Goal: Task Accomplishment & Management: Complete application form

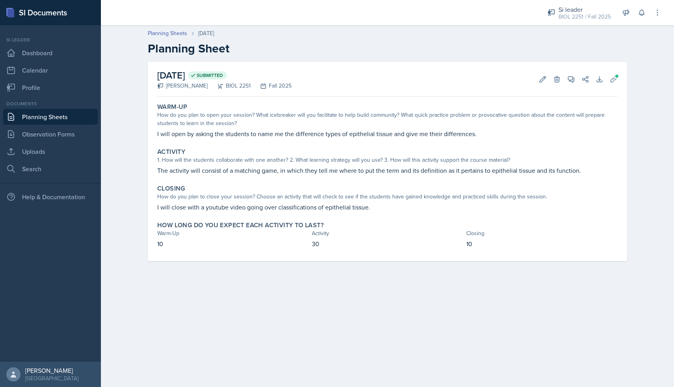
click at [42, 114] on link "Planning Sheets" at bounding box center [50, 117] width 95 height 16
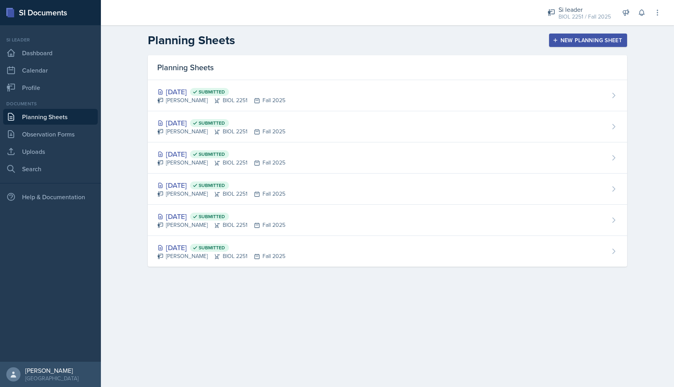
click at [560, 42] on div "New Planning Sheet" at bounding box center [588, 40] width 68 height 6
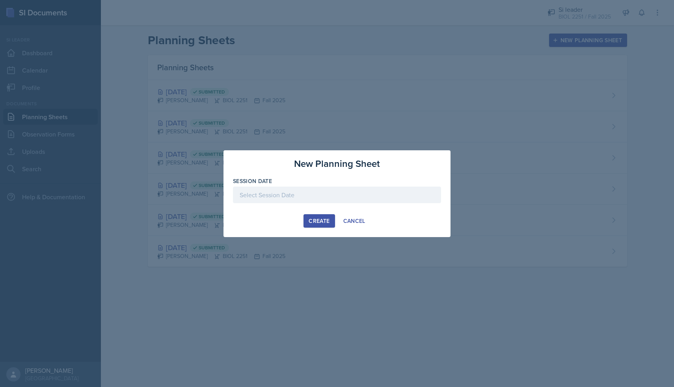
click at [317, 201] on div at bounding box center [337, 194] width 208 height 17
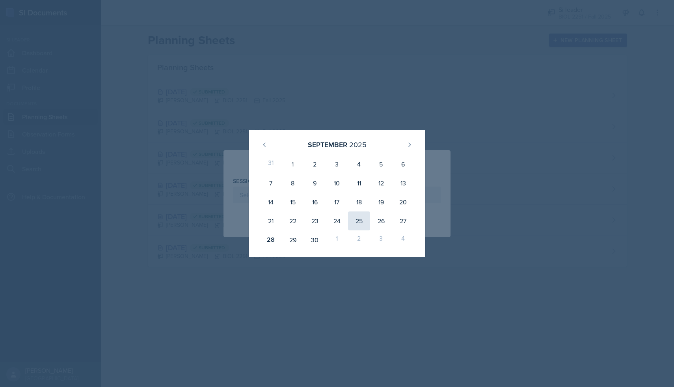
click at [361, 220] on div "25" at bounding box center [359, 220] width 22 height 19
type input "[DATE]"
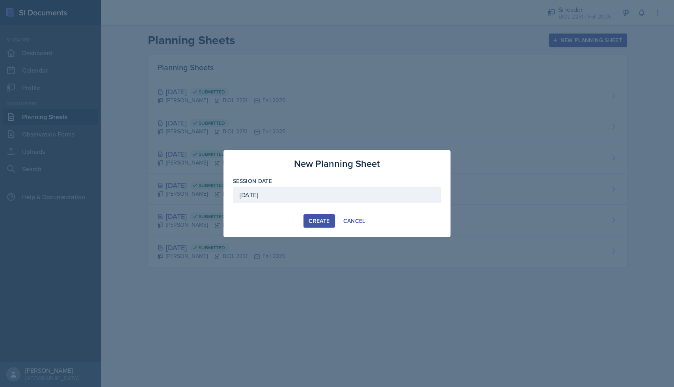
click at [311, 216] on button "Create" at bounding box center [318, 220] width 31 height 13
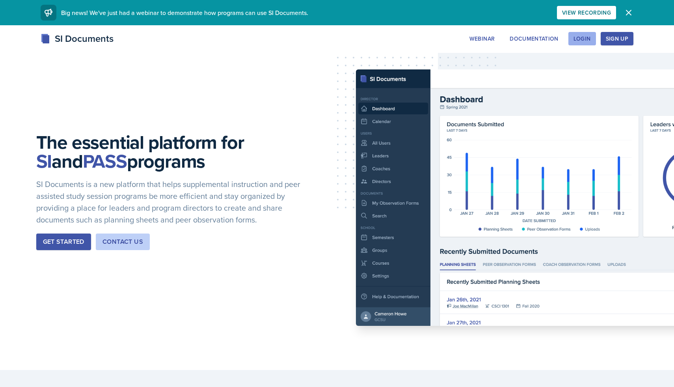
click at [586, 32] on button "Login" at bounding box center [582, 38] width 28 height 13
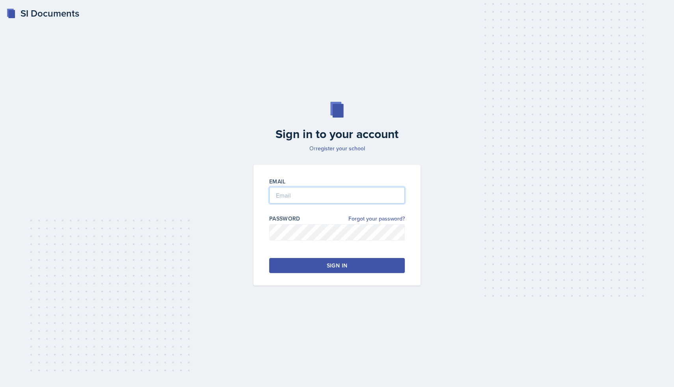
type input "ldavies5@students.kennesaw.edu"
click at [327, 270] on button "Sign in" at bounding box center [337, 265] width 136 height 15
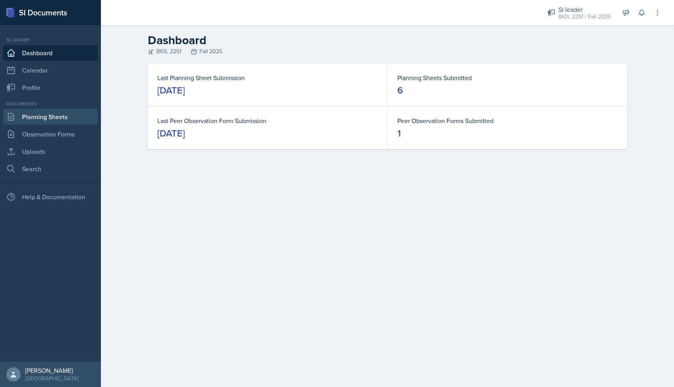
click at [41, 115] on link "Planning Sheets" at bounding box center [50, 117] width 95 height 16
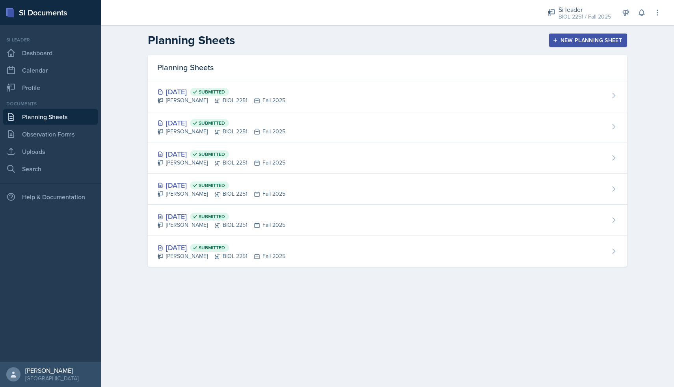
click at [581, 38] on div "New Planning Sheet" at bounding box center [588, 40] width 68 height 6
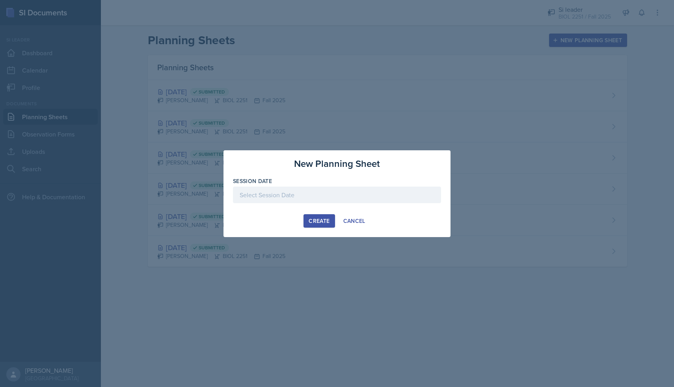
click at [348, 192] on div at bounding box center [337, 194] width 208 height 17
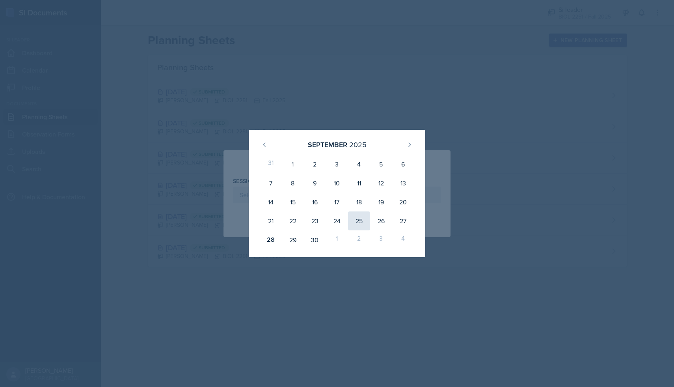
click at [361, 221] on div "25" at bounding box center [359, 220] width 22 height 19
type input "[DATE]"
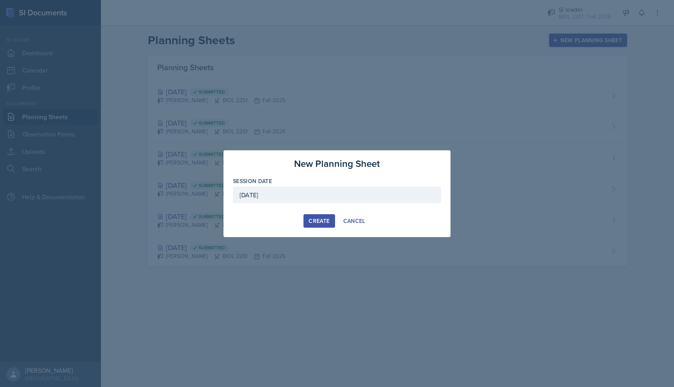
click at [321, 221] on div "Create" at bounding box center [319, 221] width 21 height 6
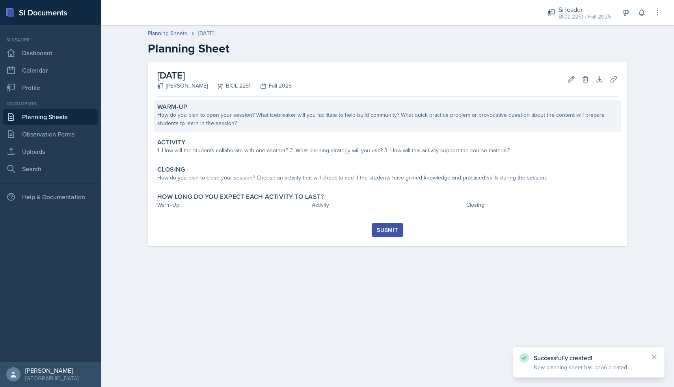
click at [239, 119] on div "How do you plan to open your session? What icebreaker will you facilitate to he…" at bounding box center [387, 119] width 460 height 17
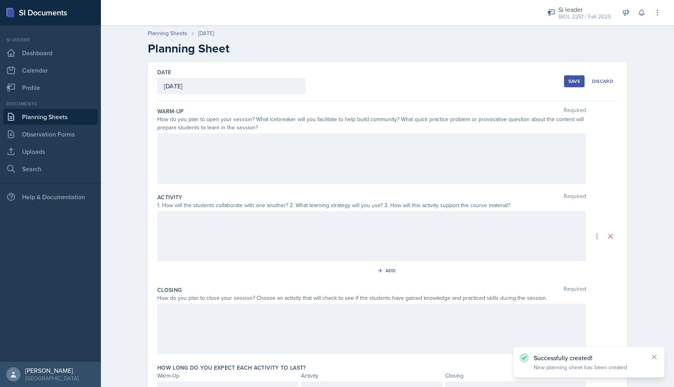
click at [210, 142] on div at bounding box center [371, 158] width 429 height 50
